Goal: Information Seeking & Learning: Learn about a topic

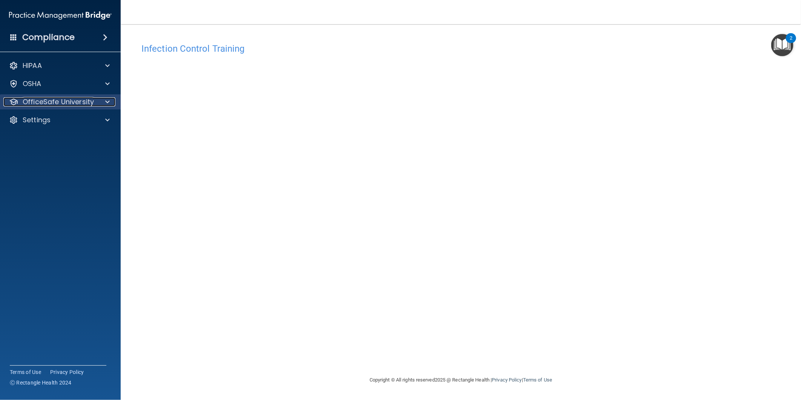
click at [48, 97] on p "OfficeSafe University" at bounding box center [58, 101] width 71 height 9
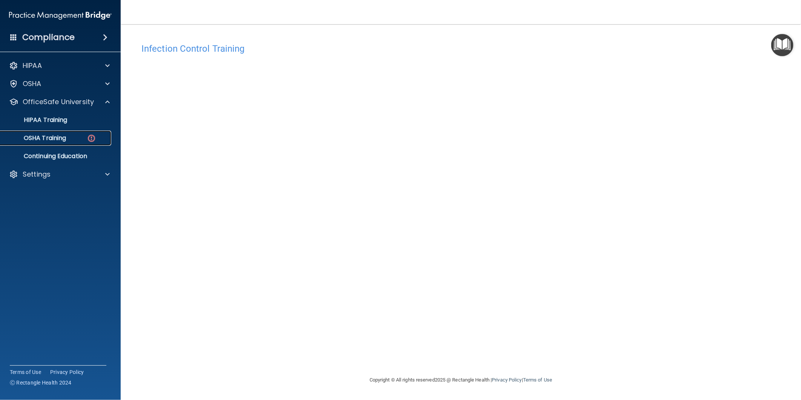
click at [57, 130] on link "OSHA Training" at bounding box center [51, 137] width 119 height 15
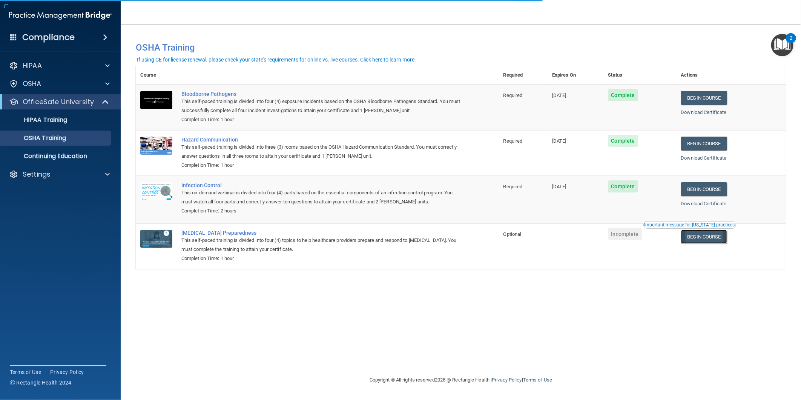
click at [718, 240] on link "Begin Course" at bounding box center [704, 237] width 46 height 14
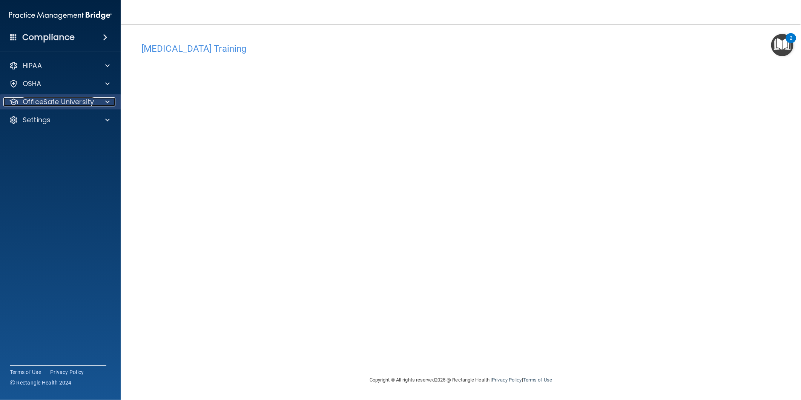
click at [43, 105] on p "OfficeSafe University" at bounding box center [58, 101] width 71 height 9
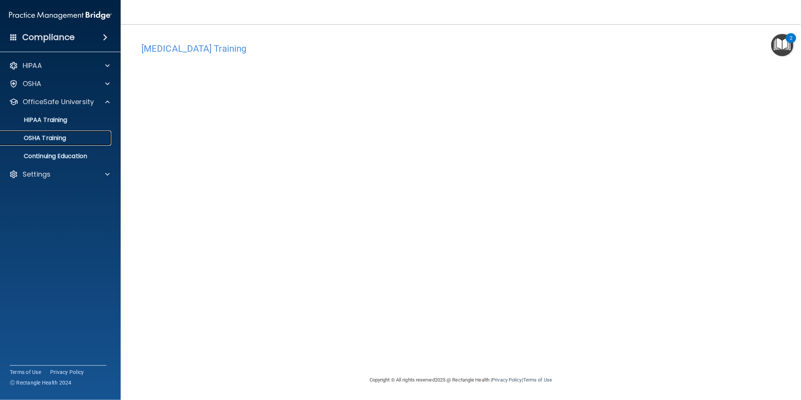
click at [54, 139] on p "OSHA Training" at bounding box center [35, 138] width 61 height 8
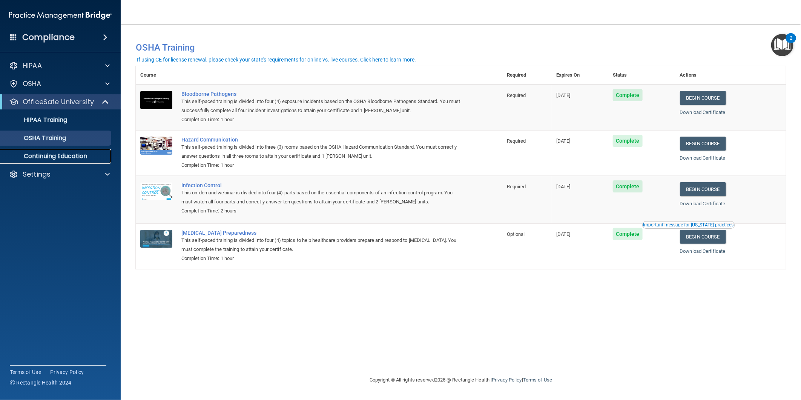
click at [52, 152] on p "Continuing Education" at bounding box center [56, 156] width 103 height 8
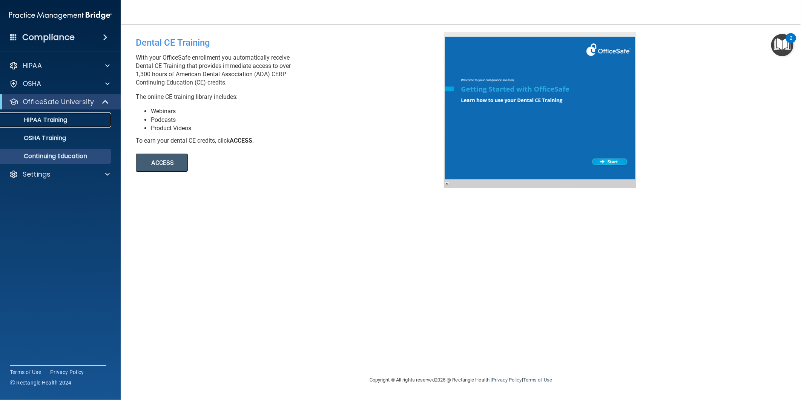
click at [54, 123] on p "HIPAA Training" at bounding box center [36, 120] width 62 height 8
